Goal: Share content: Share content

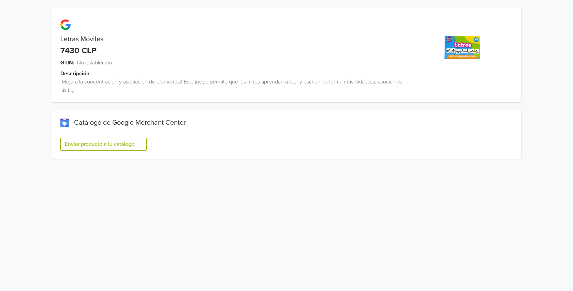
click at [121, 145] on button "Enviar producto a tu catálogo" at bounding box center [103, 144] width 86 height 13
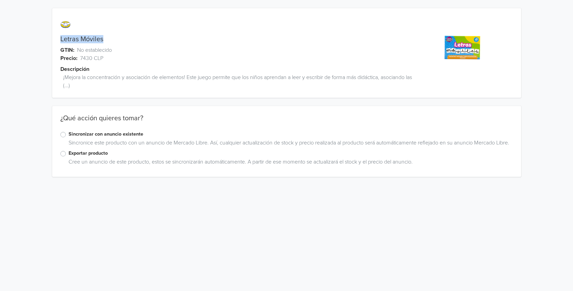
drag, startPoint x: 107, startPoint y: 39, endPoint x: 42, endPoint y: 35, distance: 65.6
click at [42, 35] on div "Letras Móviles GTIN: No establecido Precio: 7430 CLP Descripción ¡Mejora la con…" at bounding box center [286, 92] width 563 height 185
copy div "Letras Móviles"
click at [66, 158] on div "Exportar producto" at bounding box center [286, 154] width 452 height 8
click at [69, 157] on label "Exportar producto" at bounding box center [291, 154] width 444 height 8
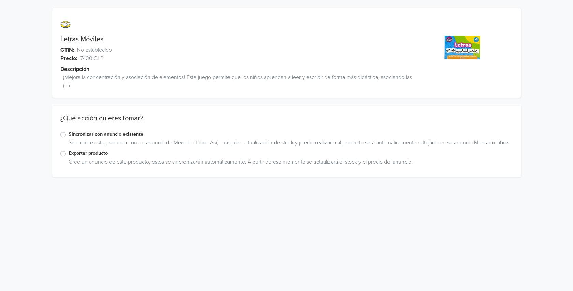
click at [0, 0] on input "Exportar producto" at bounding box center [0, 0] width 0 height 0
click at [69, 157] on label "Exportar producto" at bounding box center [291, 154] width 444 height 8
click at [0, 0] on input "Exportar producto" at bounding box center [0, 0] width 0 height 0
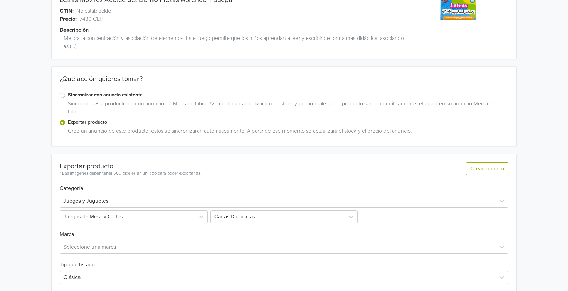
scroll to position [138, 0]
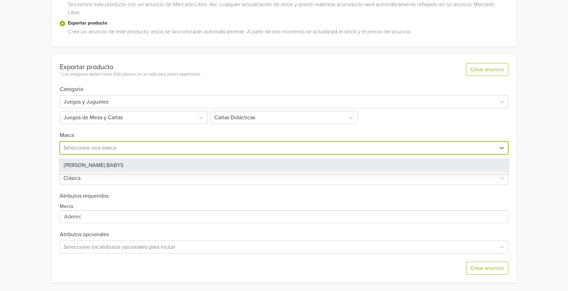
click at [82, 153] on div "Seleccione una marca" at bounding box center [277, 148] width 435 height 12
click at [83, 165] on div "PIUS BABYS" at bounding box center [284, 166] width 448 height 14
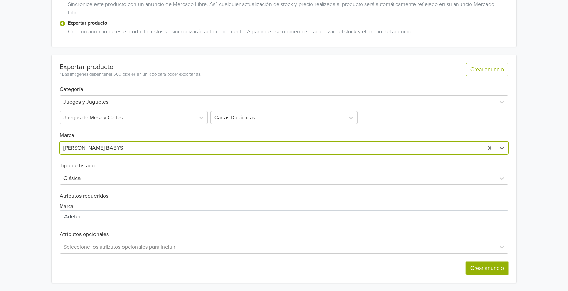
click at [483, 266] on button "Crear anuncio" at bounding box center [487, 268] width 42 height 13
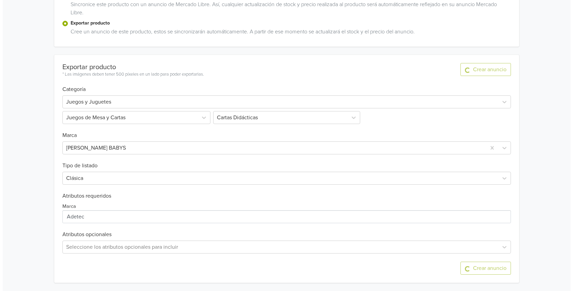
scroll to position [0, 0]
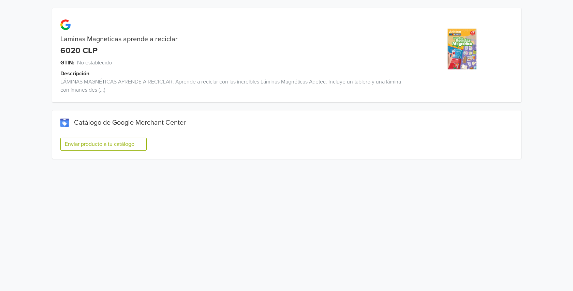
click at [107, 145] on button "Enviar producto a tu catálogo" at bounding box center [103, 144] width 86 height 13
